Goal: Task Accomplishment & Management: Manage account settings

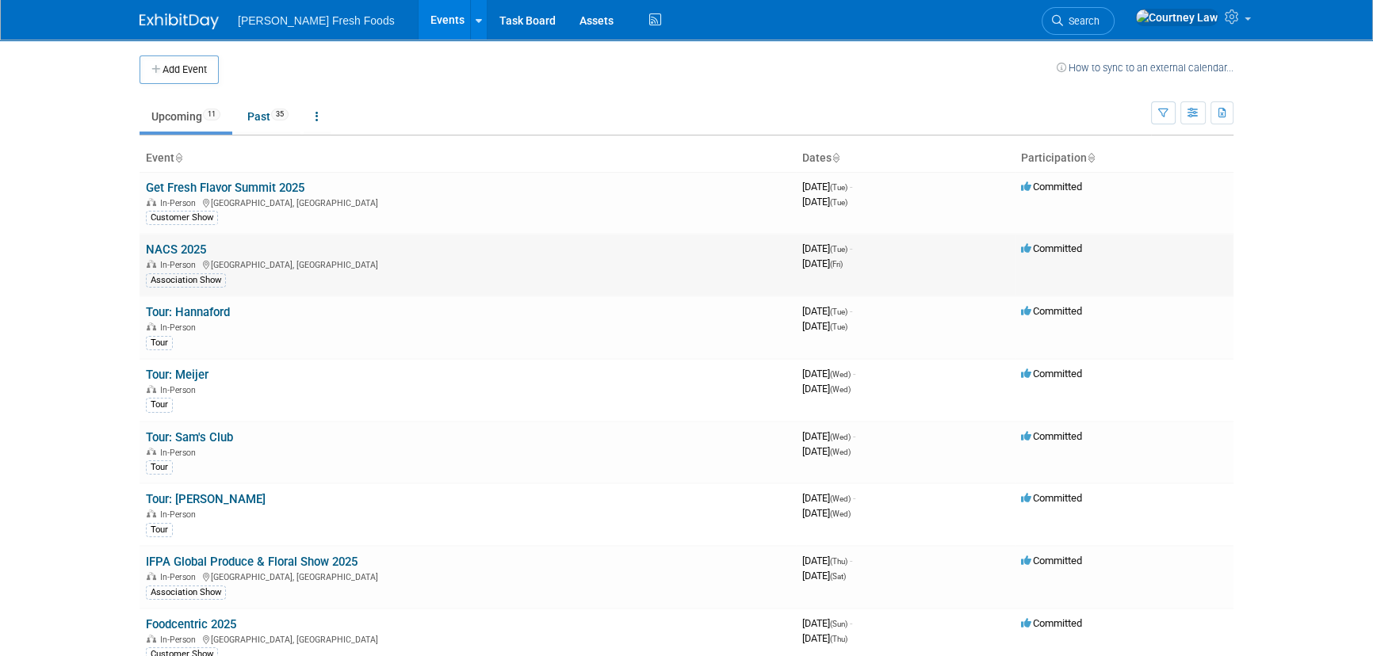
click at [197, 243] on link "NACS 2025" at bounding box center [176, 250] width 60 height 14
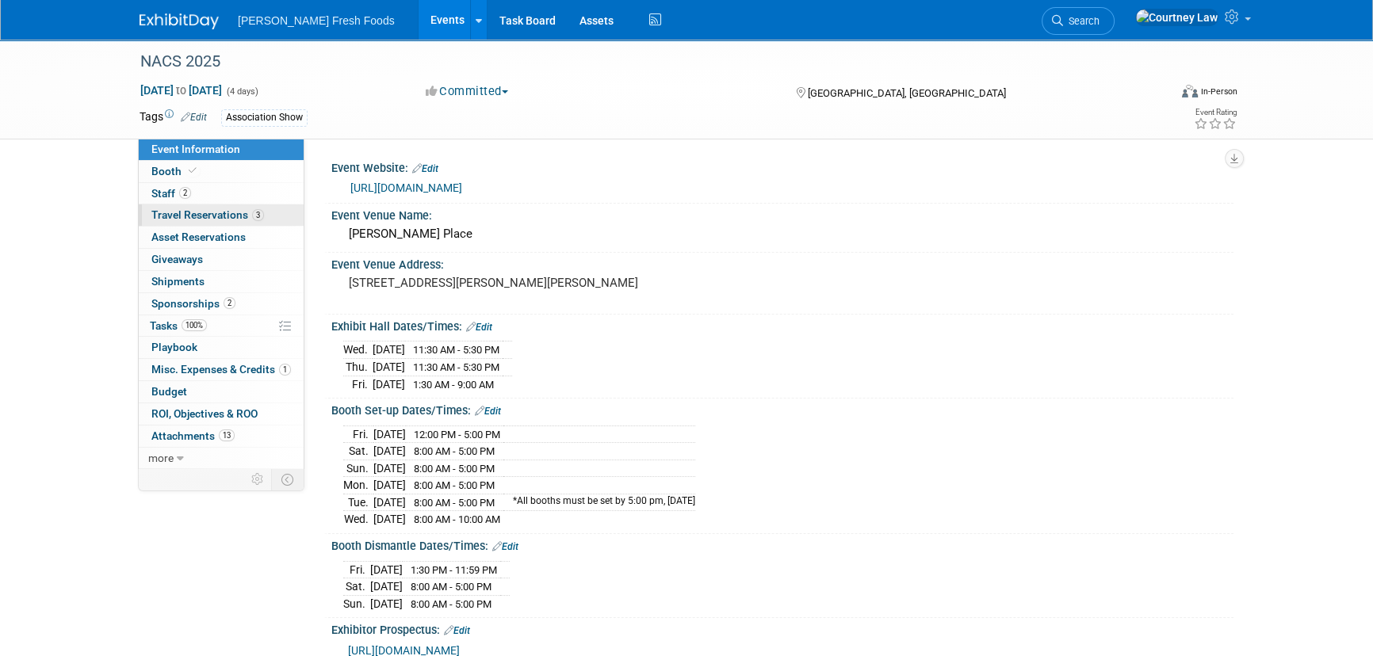
click at [166, 214] on span "Travel Reservations 3" at bounding box center [207, 214] width 113 height 13
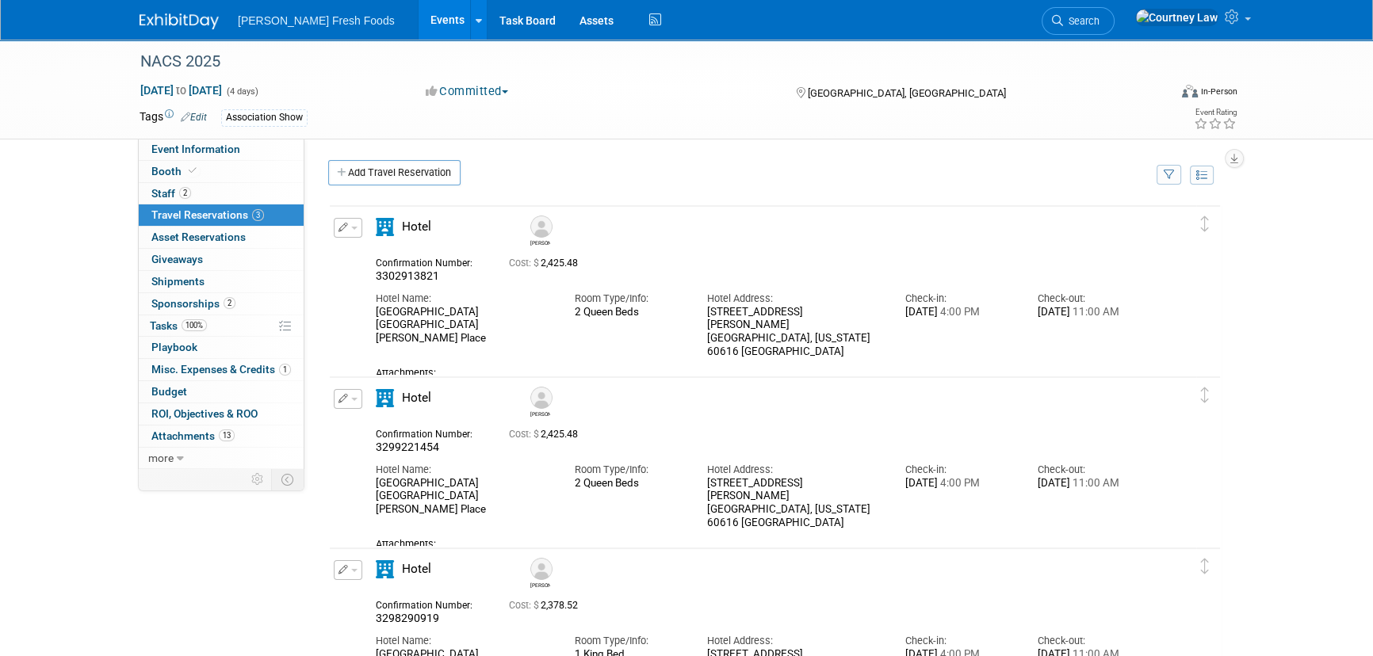
drag, startPoint x: 484, startPoint y: 332, endPoint x: 384, endPoint y: 315, distance: 102.0
click at [384, 315] on div "Confirmation Number: 3302913821 Cost: $ 2,425.48 Hotel Name: Room Type/Info: Ho…" at bounding box center [761, 322] width 770 height 144
click at [368, 315] on div "Hotel Name: [GEOGRAPHIC_DATA] [GEOGRAPHIC_DATA] [PERSON_NAME][GEOGRAPHIC_DATA]" at bounding box center [463, 315] width 198 height 62
drag, startPoint x: 373, startPoint y: 312, endPoint x: 464, endPoint y: 327, distance: 91.5
click at [464, 327] on div "Hotel Name: [GEOGRAPHIC_DATA] [GEOGRAPHIC_DATA] [PERSON_NAME][GEOGRAPHIC_DATA]" at bounding box center [463, 315] width 198 height 62
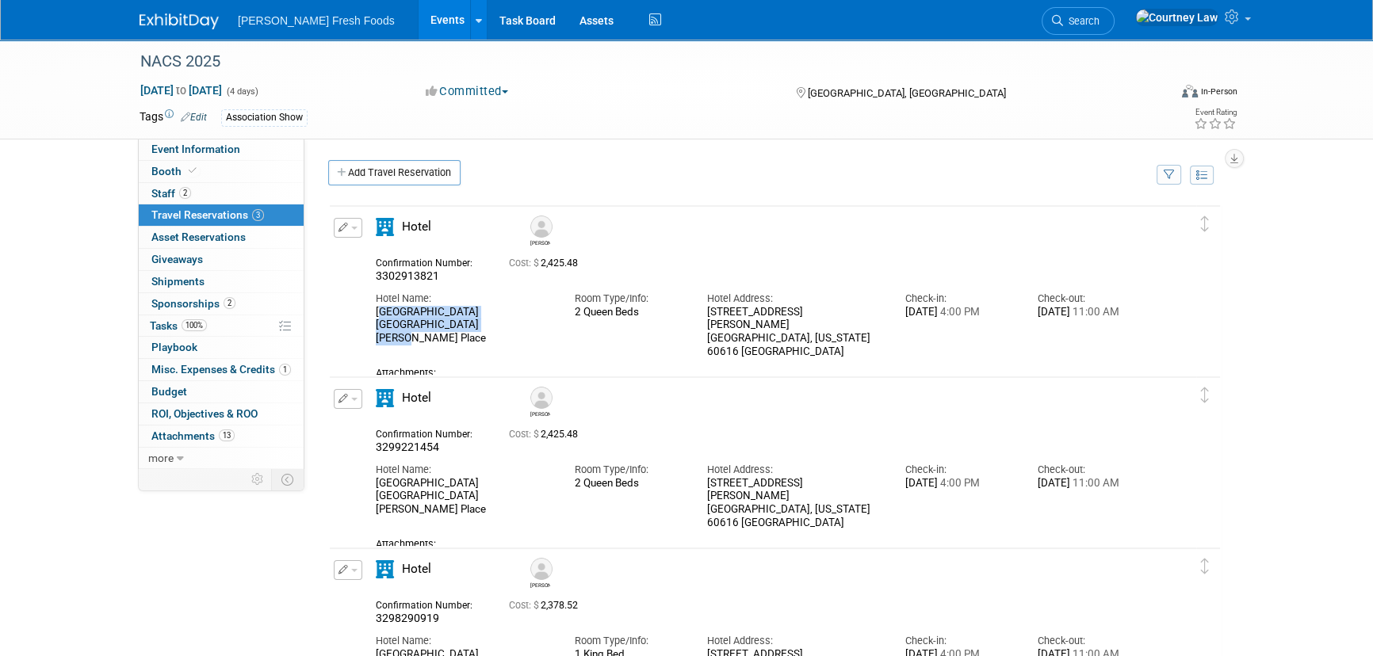
copy div "[GEOGRAPHIC_DATA] [GEOGRAPHIC_DATA] [PERSON_NAME] Place"
drag, startPoint x: 839, startPoint y: 327, endPoint x: 701, endPoint y: 317, distance: 138.2
click at [701, 317] on div "Hotel Address: [STREET_ADDRESS][PERSON_NAME][US_STATE]" at bounding box center [793, 321] width 198 height 75
copy div "[STREET_ADDRESS][PERSON_NAME][US_STATE]"
click at [461, 367] on div "Attachments:" at bounding box center [761, 373] width 770 height 13
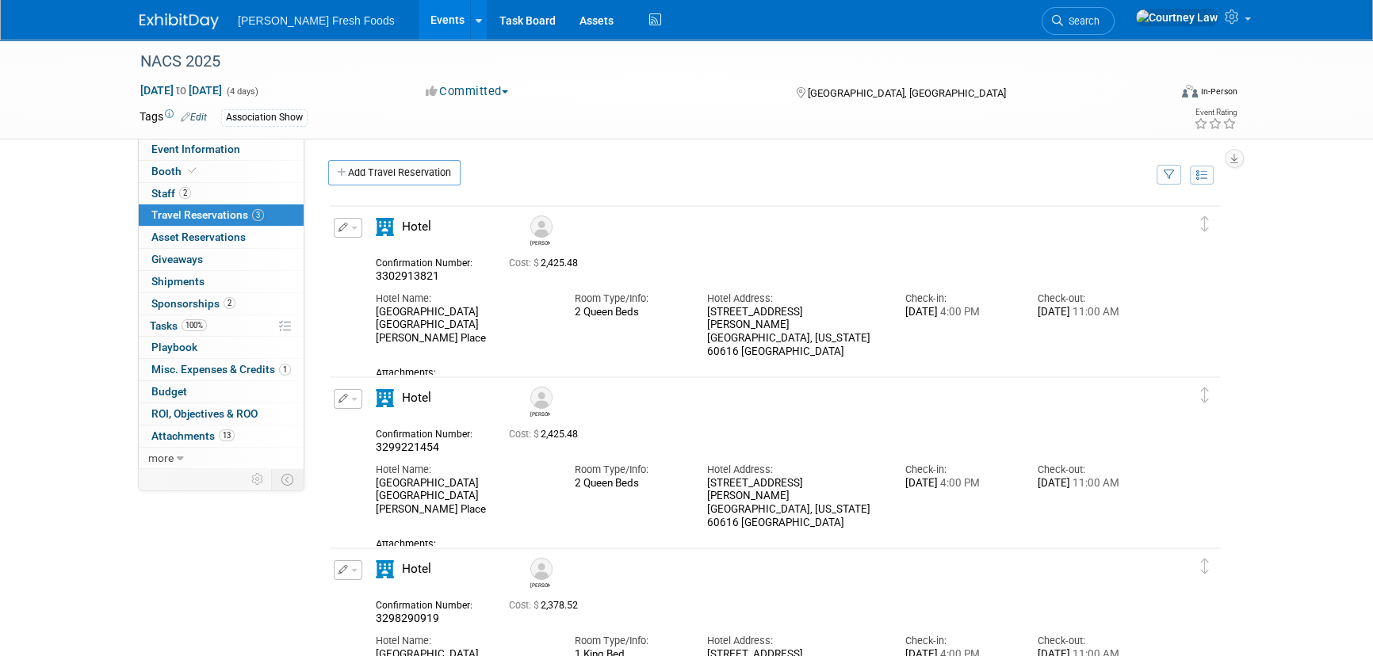
click at [453, 382] on link "Reservation Confirmation - 3302913821.pdf" at bounding box center [489, 388] width 202 height 12
